Goal: Understand process/instructions

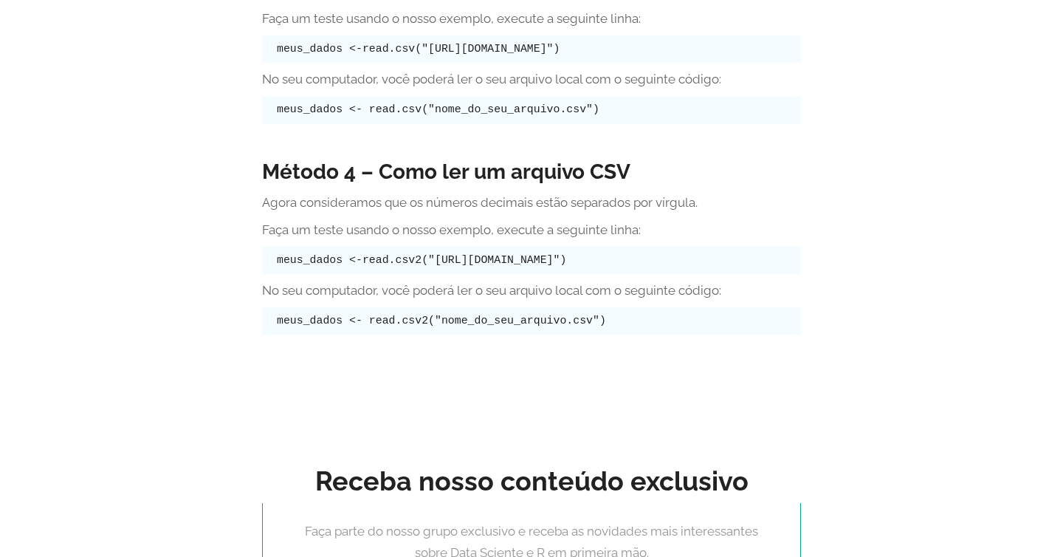
scroll to position [3832, 0]
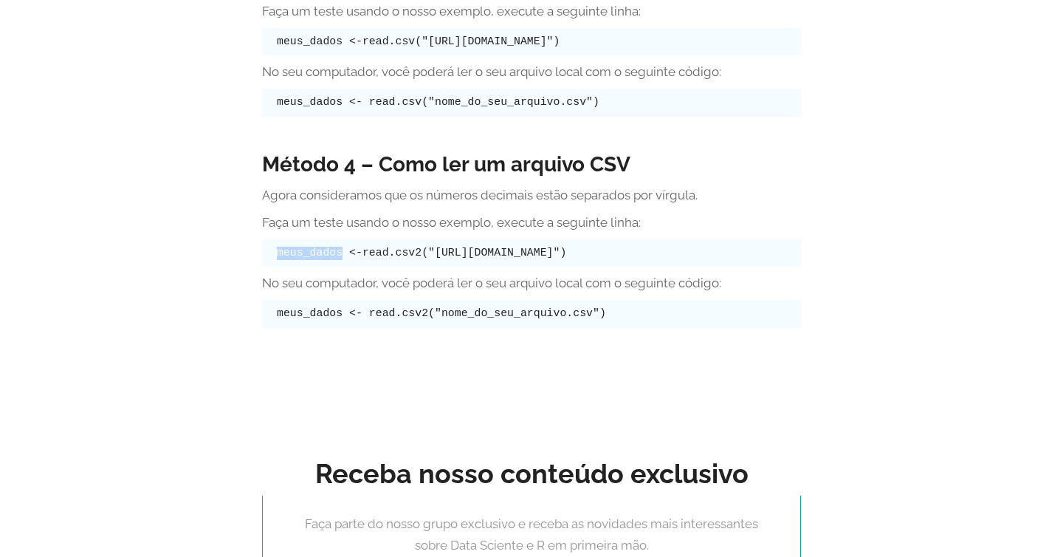
drag, startPoint x: 278, startPoint y: 253, endPoint x: 340, endPoint y: 250, distance: 62.8
click at [340, 250] on code "meus_dados <-read.csv2("[URL][DOMAIN_NAME]")" at bounding box center [421, 253] width 289 height 12
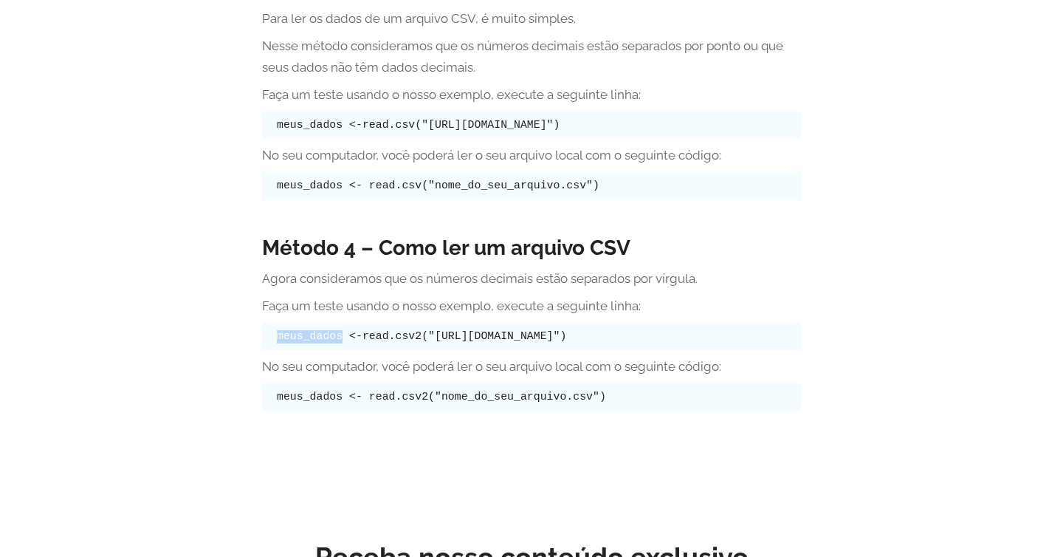
scroll to position [3737, 0]
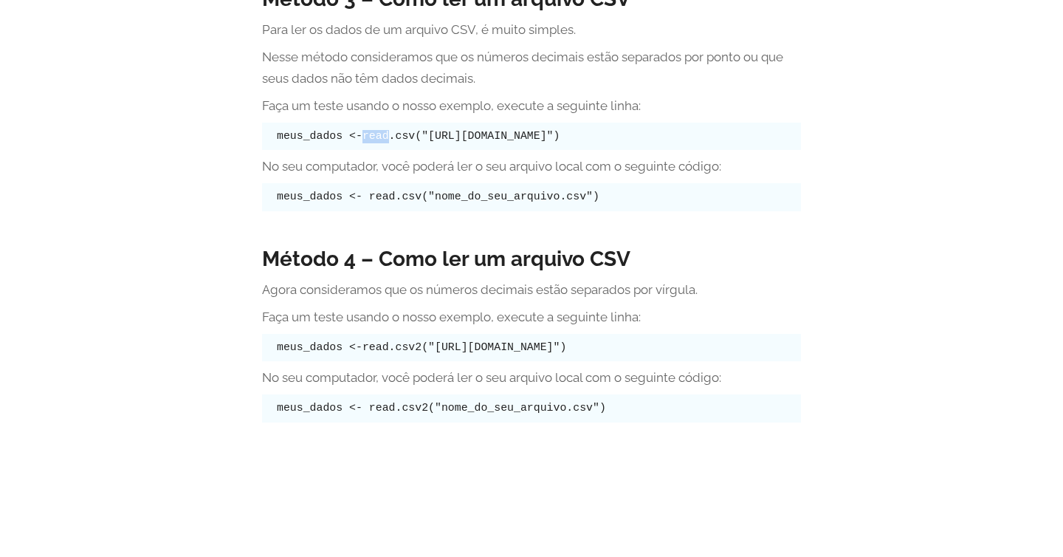
drag, startPoint x: 364, startPoint y: 136, endPoint x: 390, endPoint y: 137, distance: 25.9
click at [390, 137] on code "meus_dados <-read.csv("[URL][DOMAIN_NAME]")" at bounding box center [418, 136] width 283 height 12
drag, startPoint x: 422, startPoint y: 131, endPoint x: 738, endPoint y: 136, distance: 315.3
click at [560, 136] on code "meus_dados <-read.csv("[URL][DOMAIN_NAME]")" at bounding box center [418, 136] width 283 height 12
drag, startPoint x: 269, startPoint y: 137, endPoint x: 293, endPoint y: 143, distance: 25.1
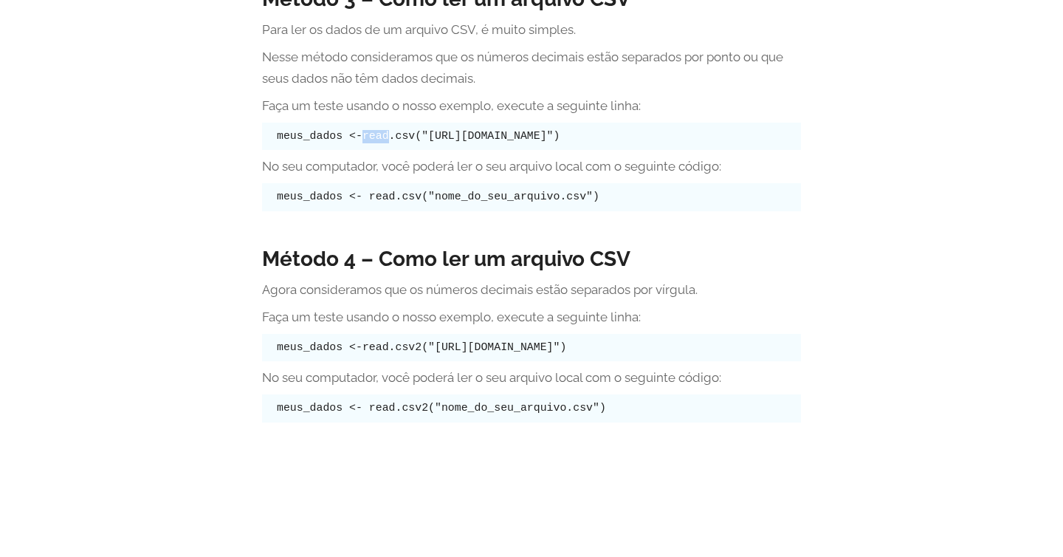
click at [293, 143] on pre "meus_dados <-read.csv("[URL][DOMAIN_NAME]")" at bounding box center [531, 137] width 539 height 28
copy code "meus_dados <-read.csv("[URL][DOMAIN_NAME]")"
